Goal: Information Seeking & Learning: Learn about a topic

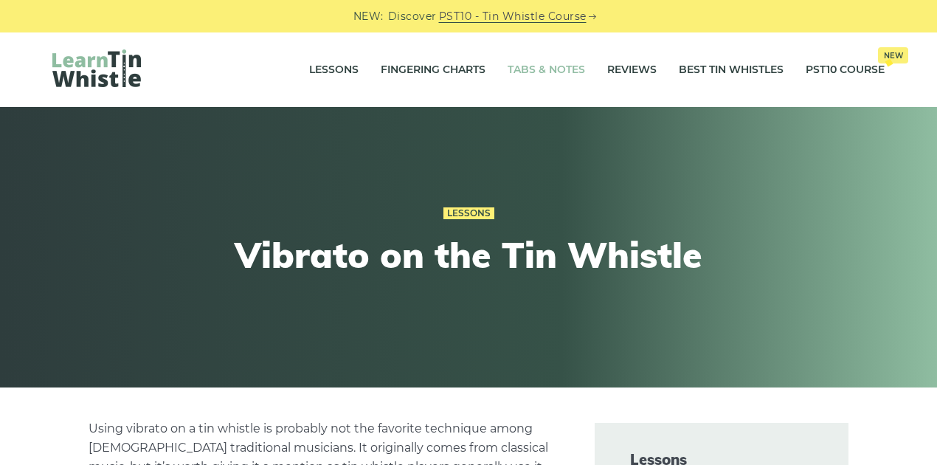
drag, startPoint x: 405, startPoint y: 66, endPoint x: 525, endPoint y: 71, distance: 120.3
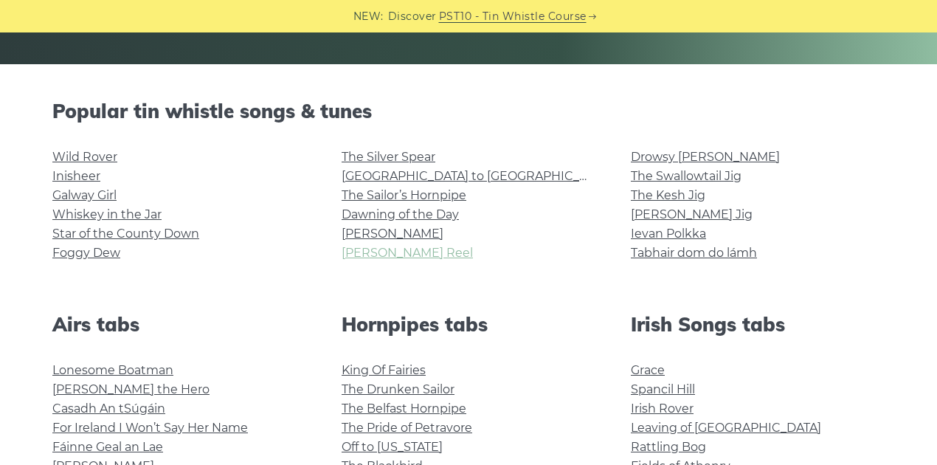
scroll to position [393, 0]
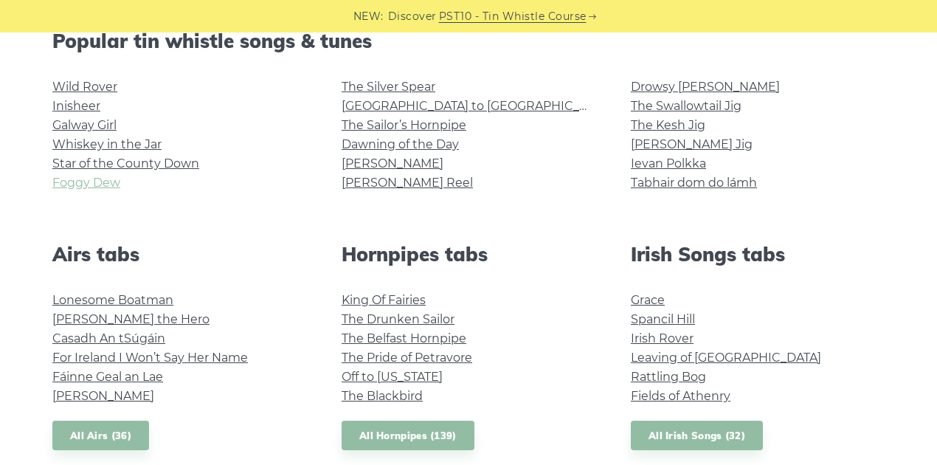
click at [97, 187] on link "Foggy Dew" at bounding box center [86, 183] width 68 height 14
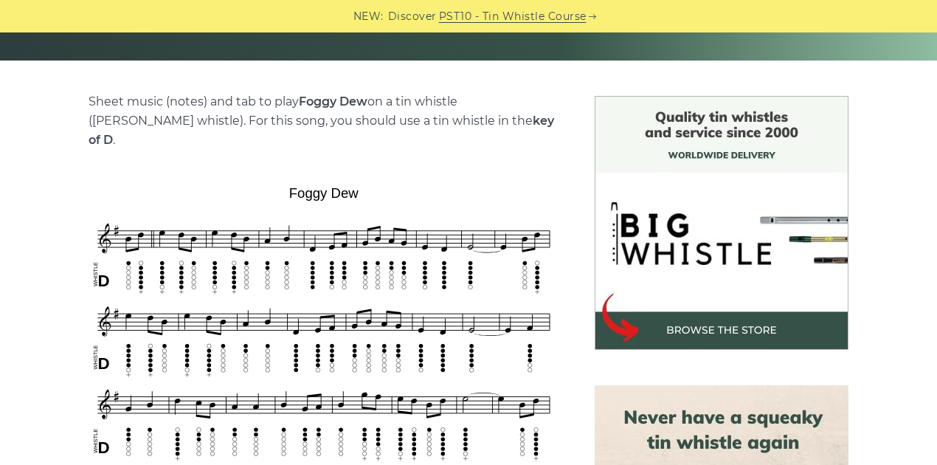
scroll to position [344, 0]
